Goal: Task Accomplishment & Management: Manage account settings

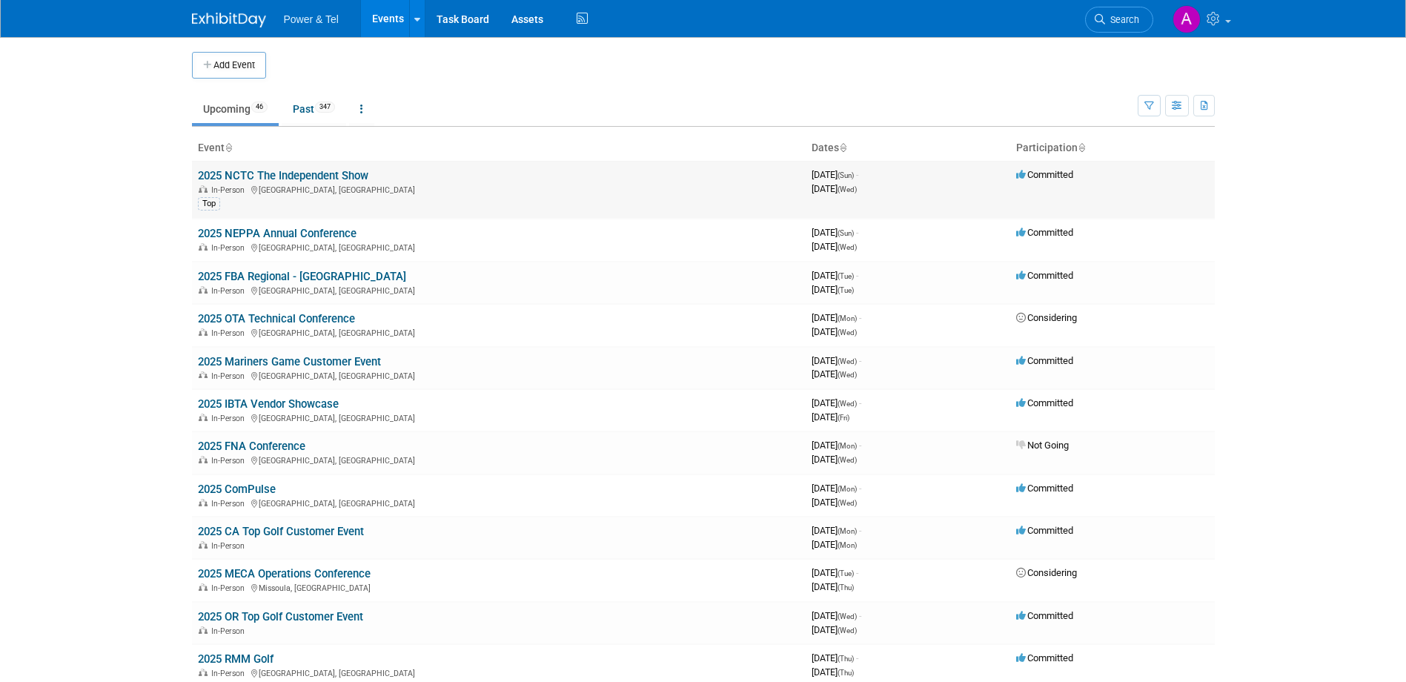
click at [336, 169] on link "2025 NCTC The Independent Show" at bounding box center [283, 175] width 170 height 13
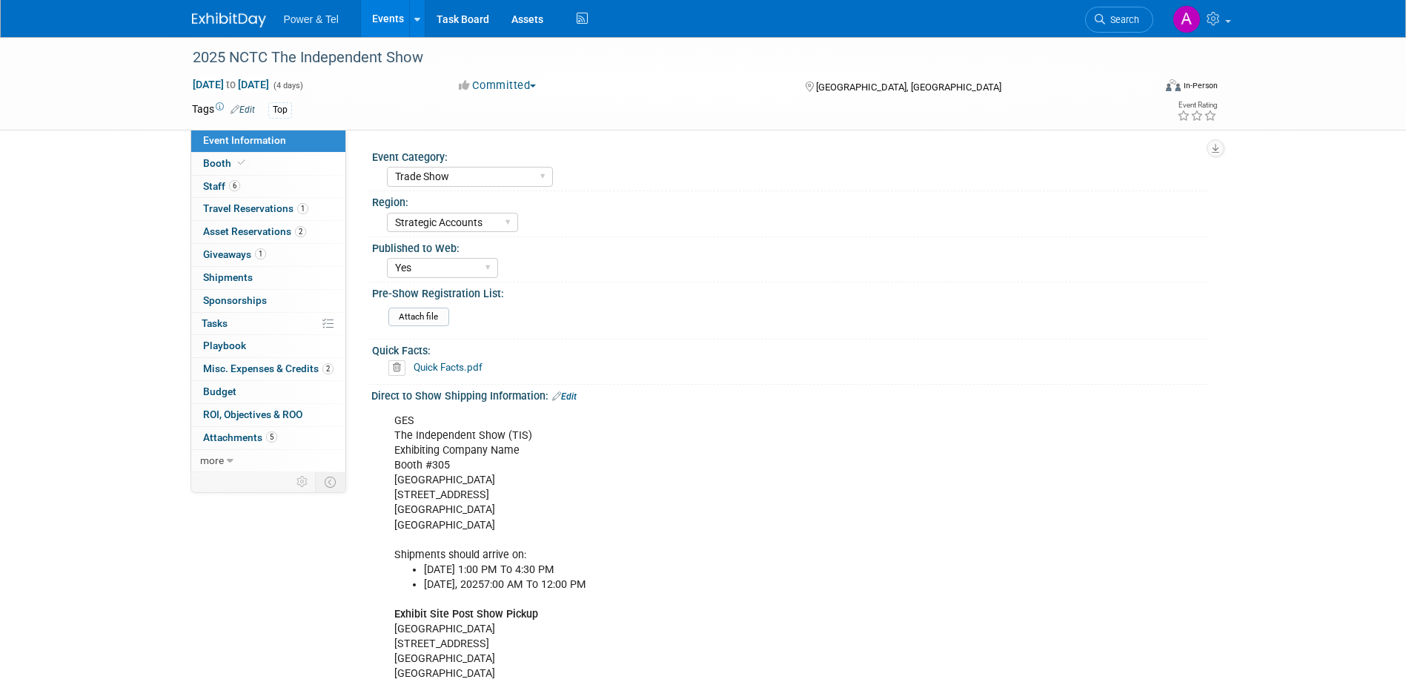
select select "Trade Show"
select select "Strategic Accounts"
select select "Yes"
click at [288, 172] on link "Booth" at bounding box center [268, 164] width 154 height 22
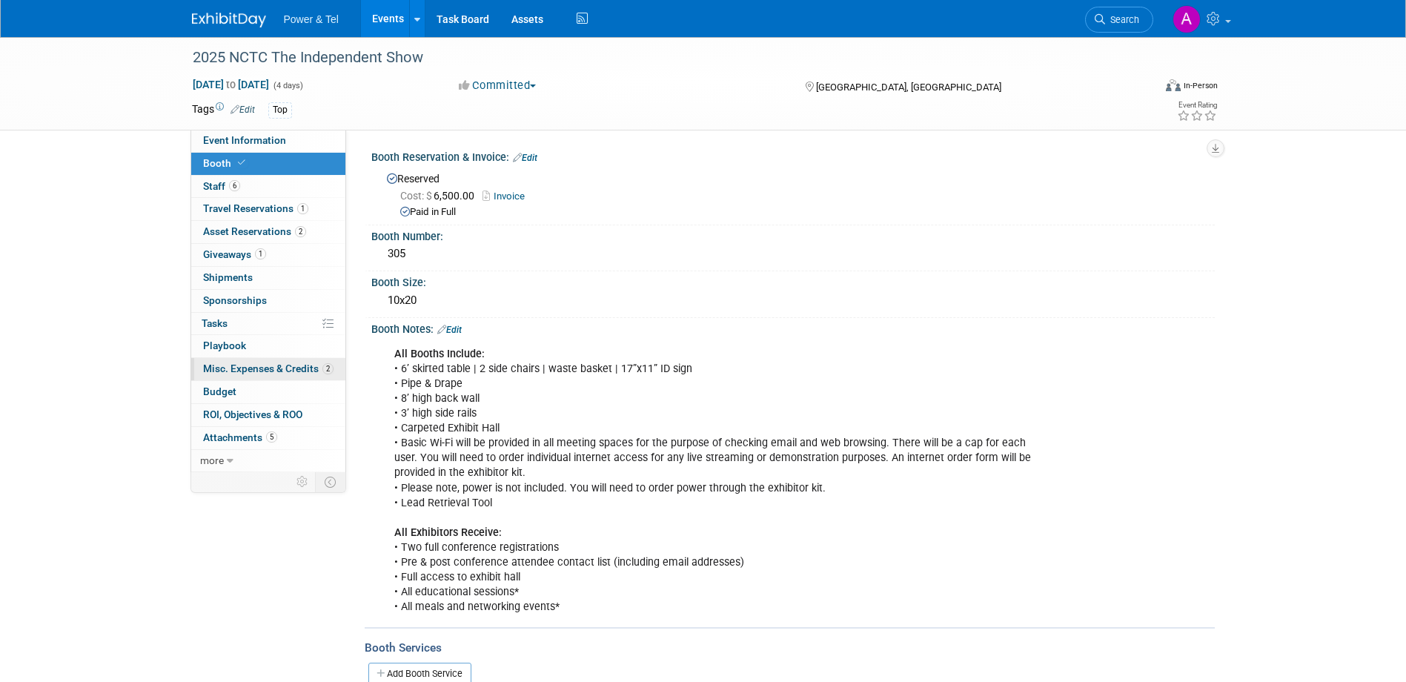
click at [295, 362] on link "2 Misc. Expenses & Credits 2" at bounding box center [268, 369] width 154 height 22
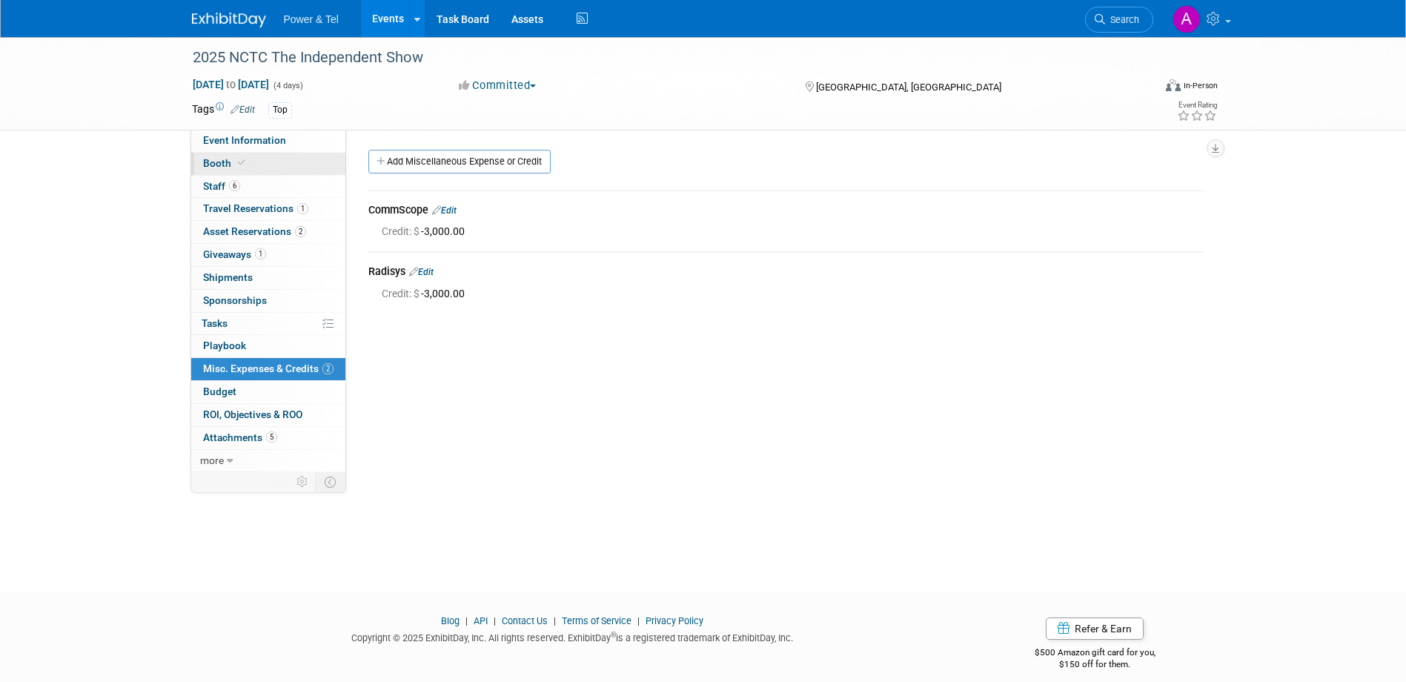
click at [262, 174] on link "Booth" at bounding box center [268, 164] width 154 height 22
